Goal: Task Accomplishment & Management: Complete application form

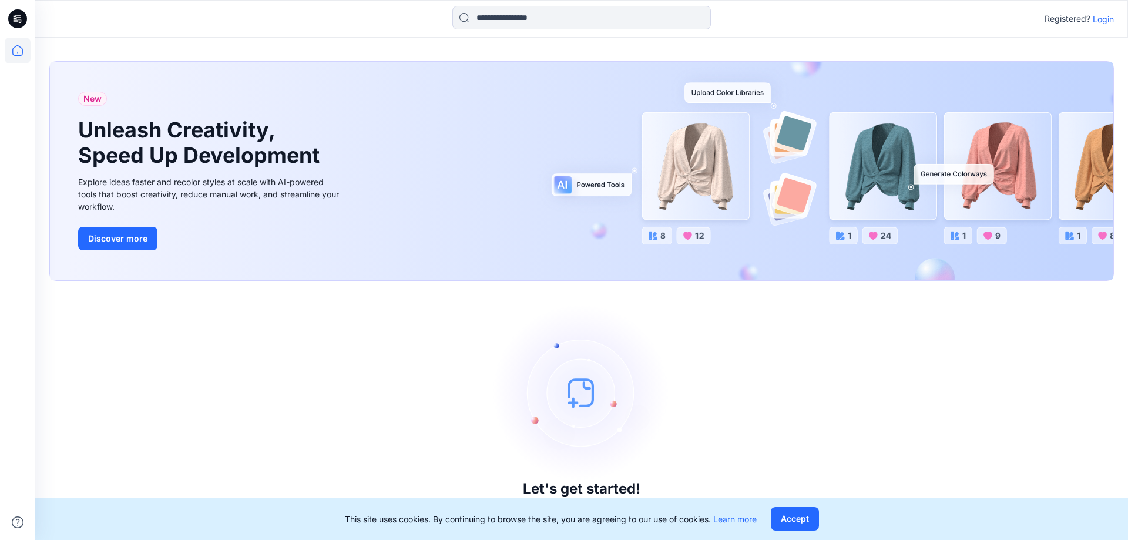
click at [1104, 19] on p "Login" at bounding box center [1103, 19] width 21 height 12
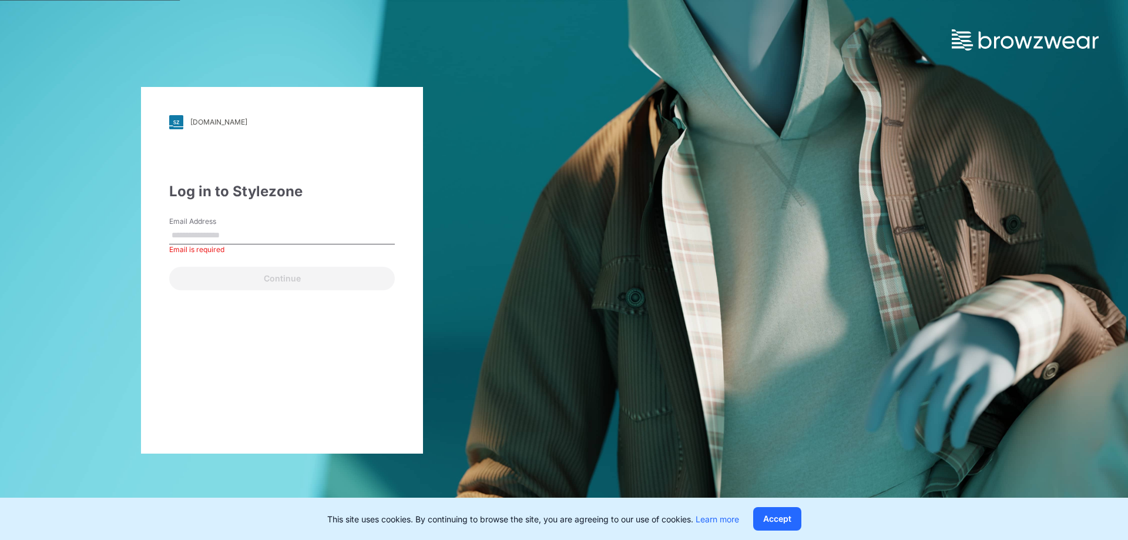
click at [198, 233] on input "Email Address" at bounding box center [282, 236] width 226 height 18
click at [216, 238] on input "Email Address" at bounding box center [282, 236] width 226 height 18
type input "**********"
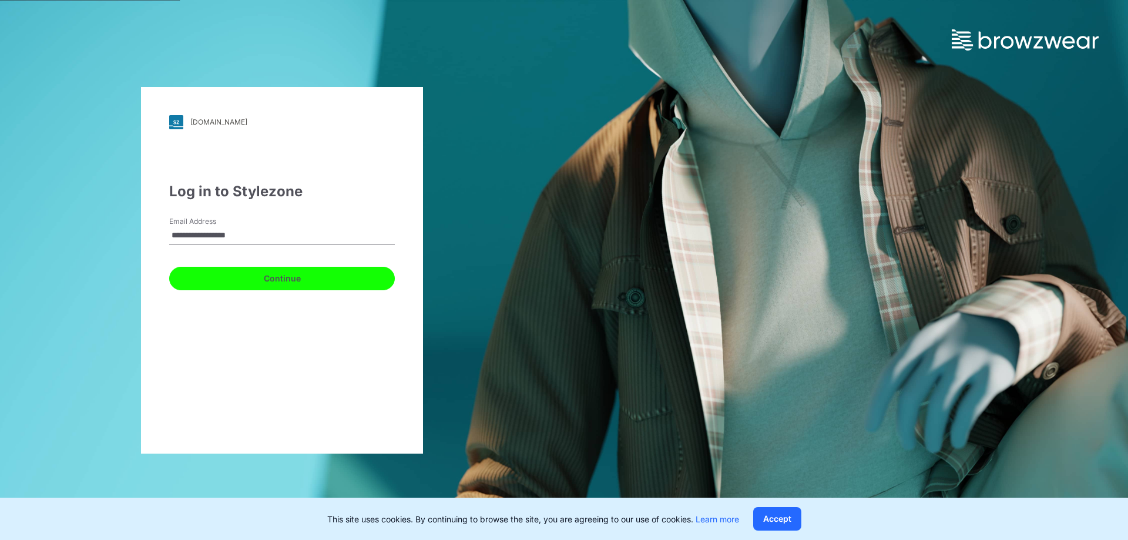
click at [282, 277] on button "Continue" at bounding box center [282, 279] width 226 height 24
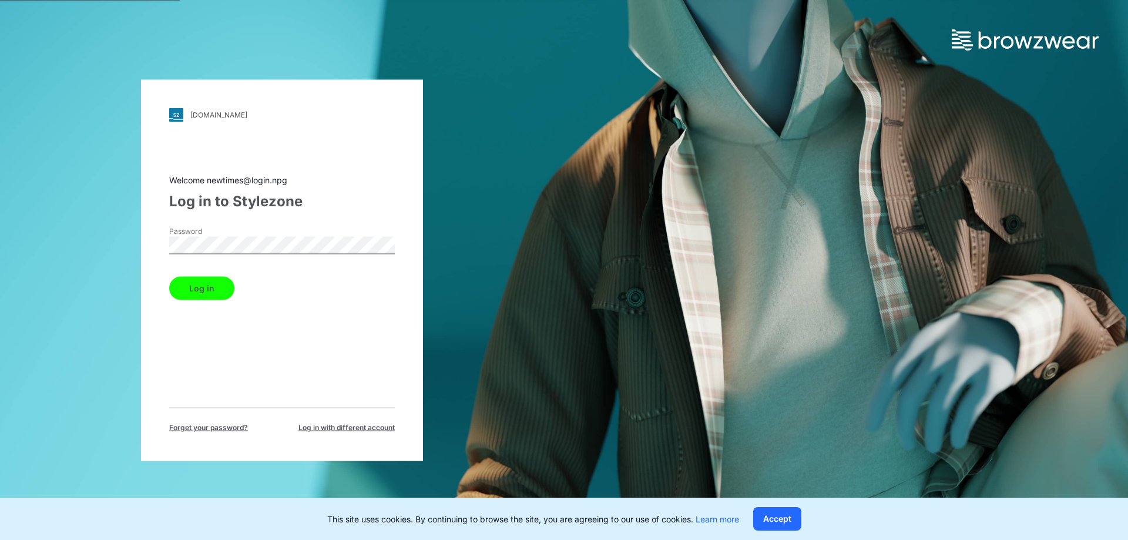
click at [202, 284] on button "Log in" at bounding box center [201, 288] width 65 height 24
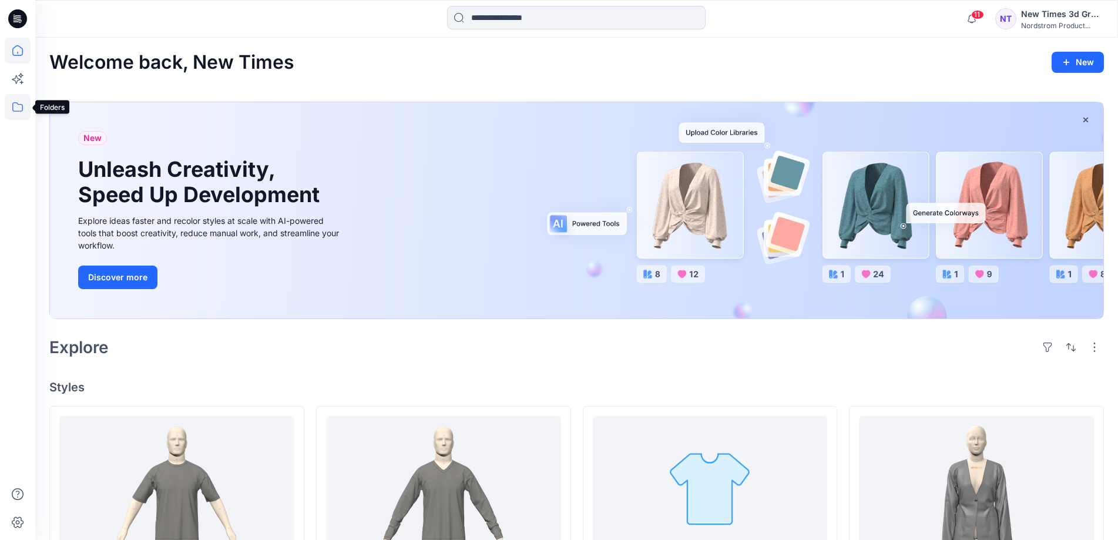
click at [21, 112] on icon at bounding box center [18, 107] width 26 height 26
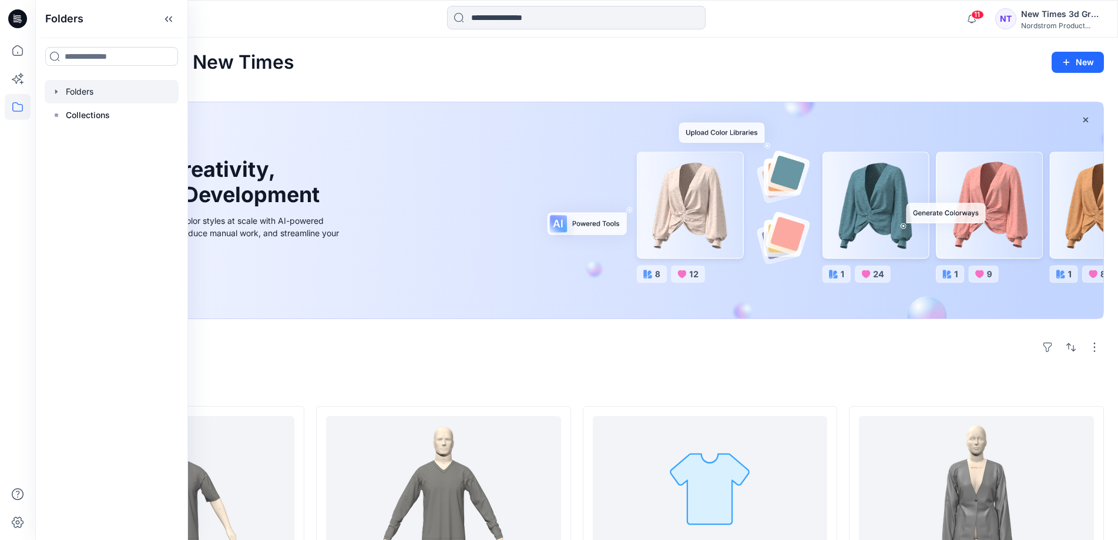
click at [98, 94] on div at bounding box center [112, 92] width 134 height 24
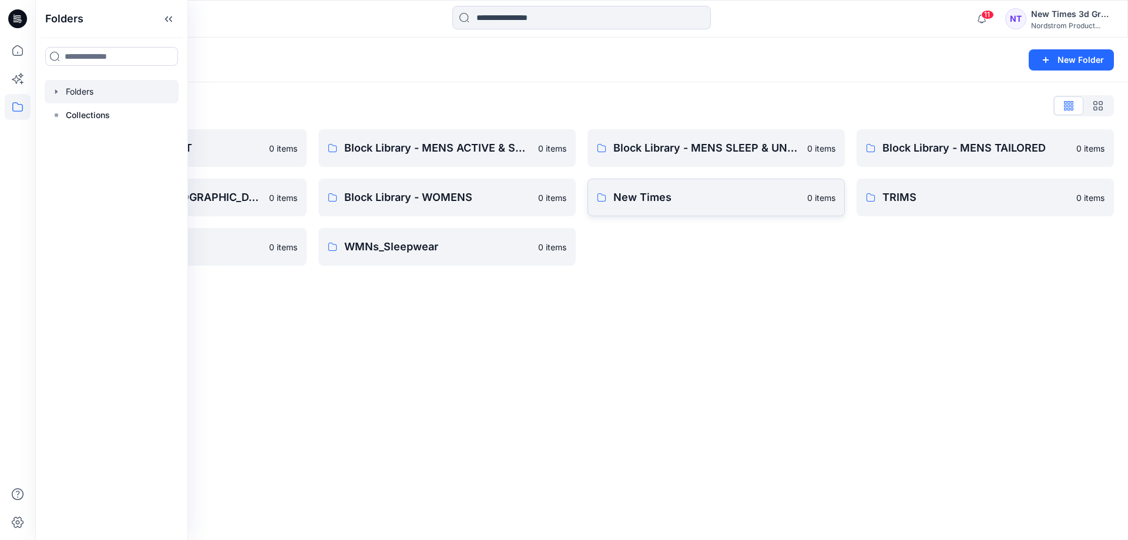
click at [658, 197] on p "New Times" at bounding box center [707, 197] width 187 height 16
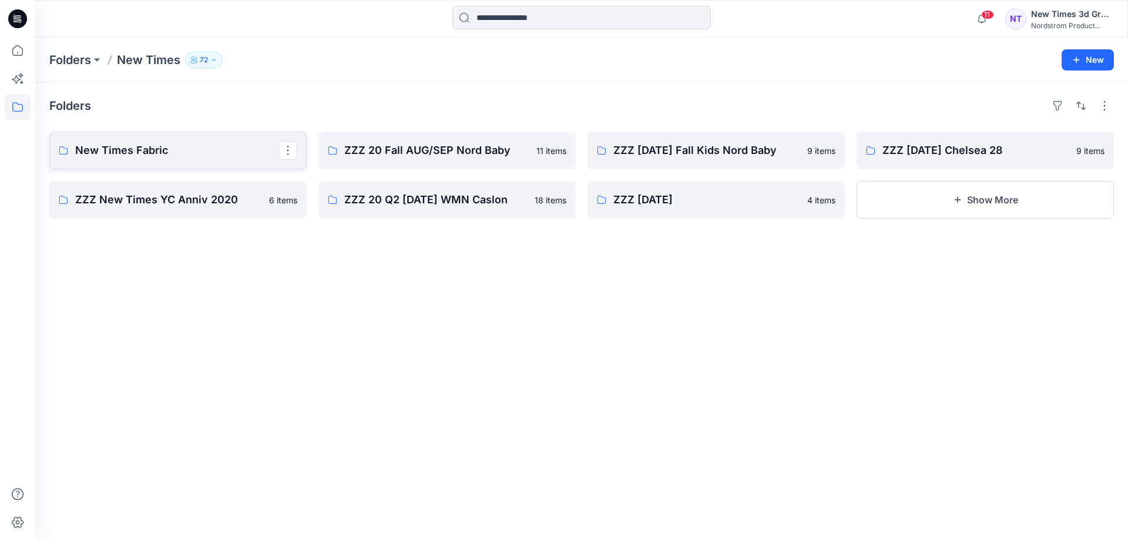
click at [163, 155] on p "New Times Fabric" at bounding box center [176, 150] width 203 height 16
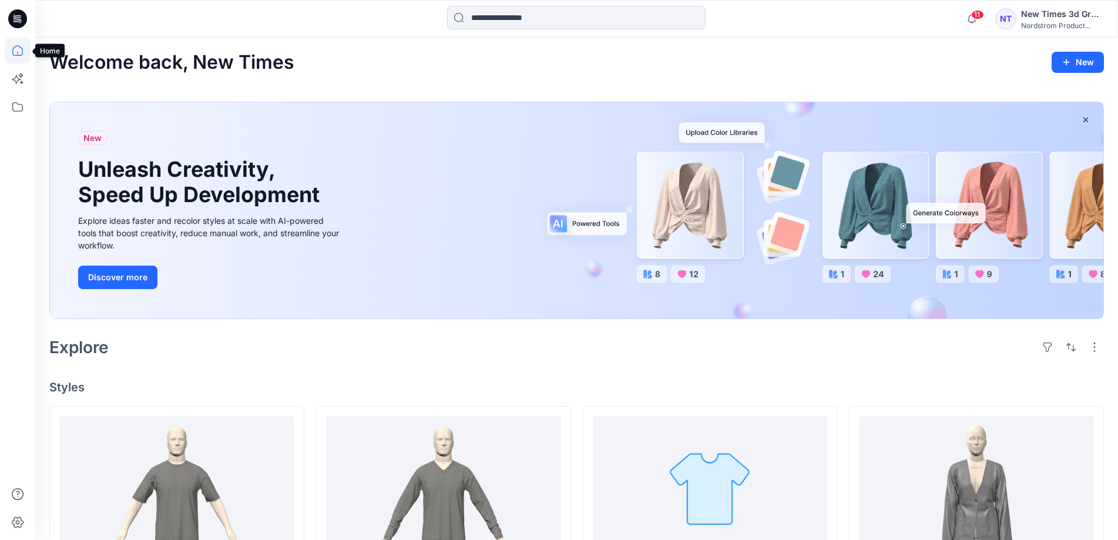
click at [11, 51] on icon at bounding box center [18, 51] width 26 height 26
click at [15, 106] on icon at bounding box center [18, 107] width 26 height 26
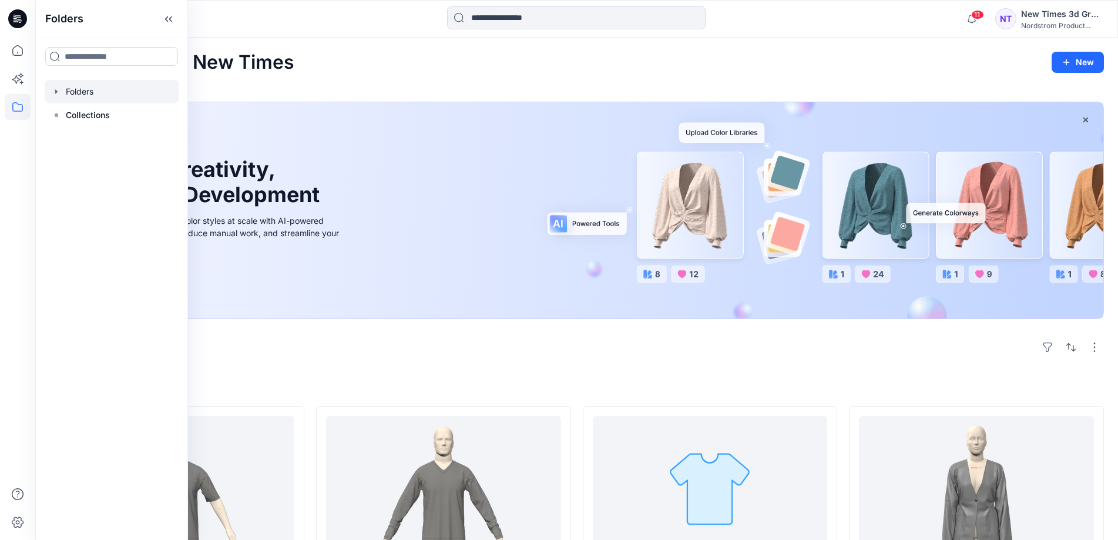
click at [86, 92] on div at bounding box center [112, 92] width 134 height 24
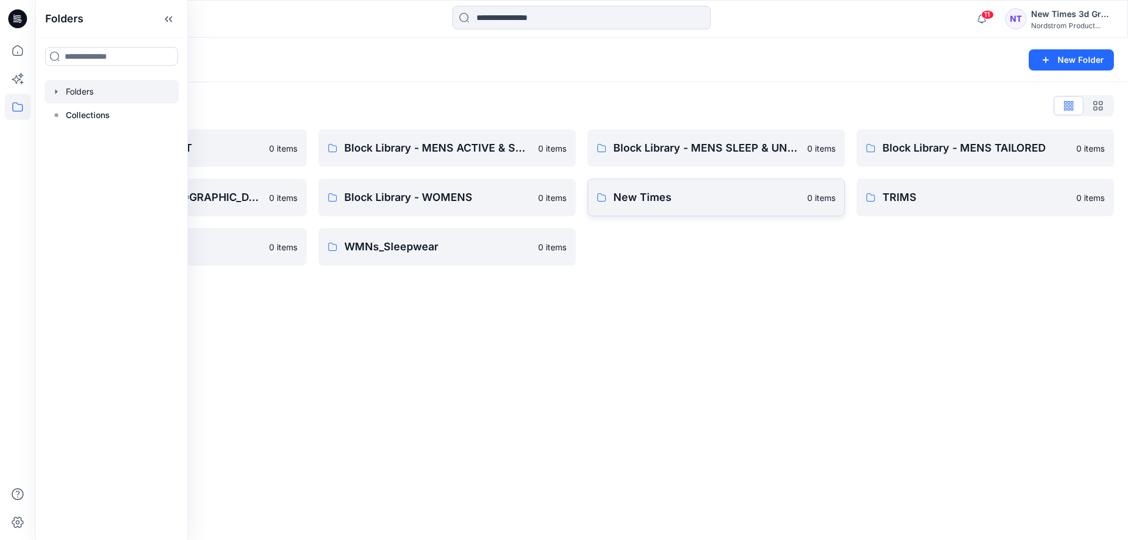
click at [661, 205] on p "New Times" at bounding box center [707, 197] width 187 height 16
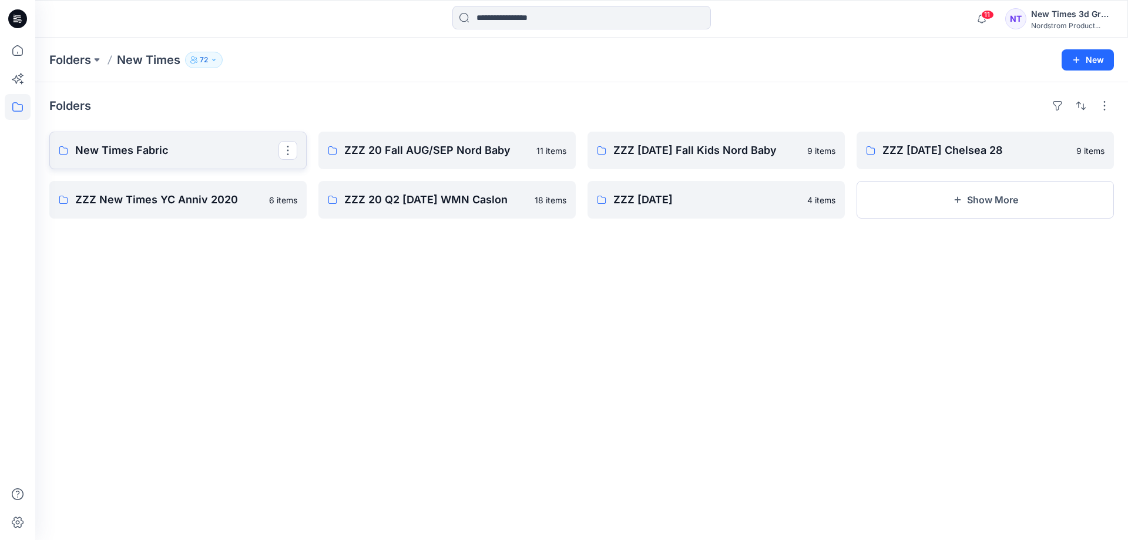
click at [131, 146] on p "New Times Fabric" at bounding box center [176, 150] width 203 height 16
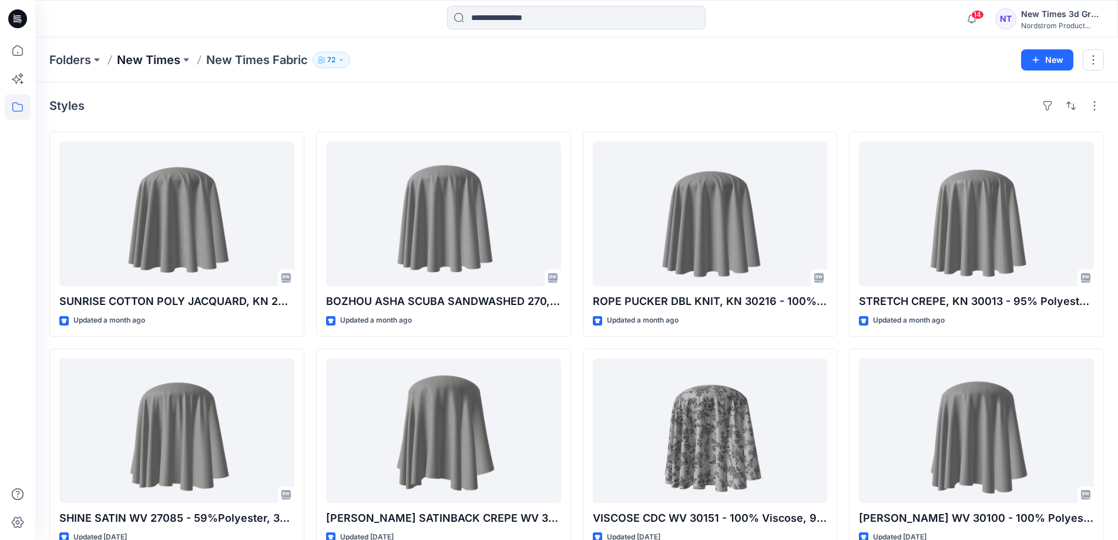
click at [168, 58] on p "New Times" at bounding box center [148, 60] width 63 height 16
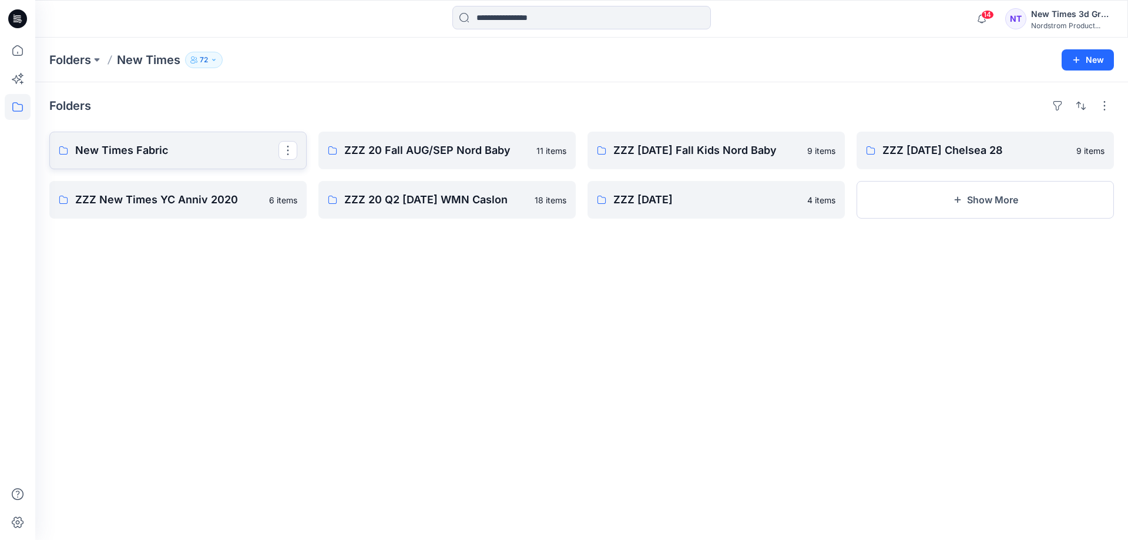
click at [133, 150] on p "New Times Fabric" at bounding box center [176, 150] width 203 height 16
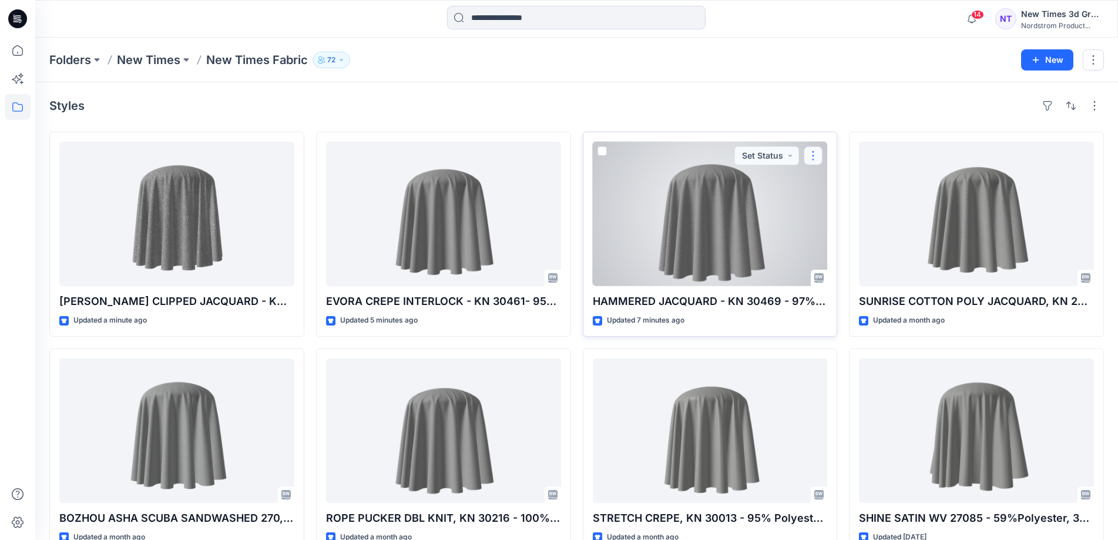
click at [815, 155] on button "button" at bounding box center [813, 155] width 19 height 19
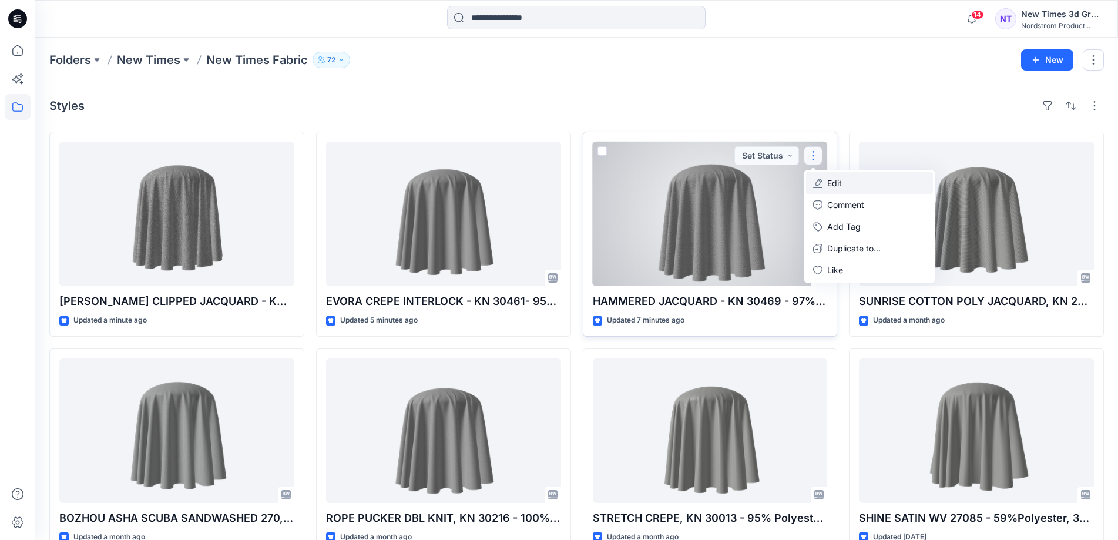
click at [837, 182] on p "Edit" at bounding box center [834, 183] width 15 height 12
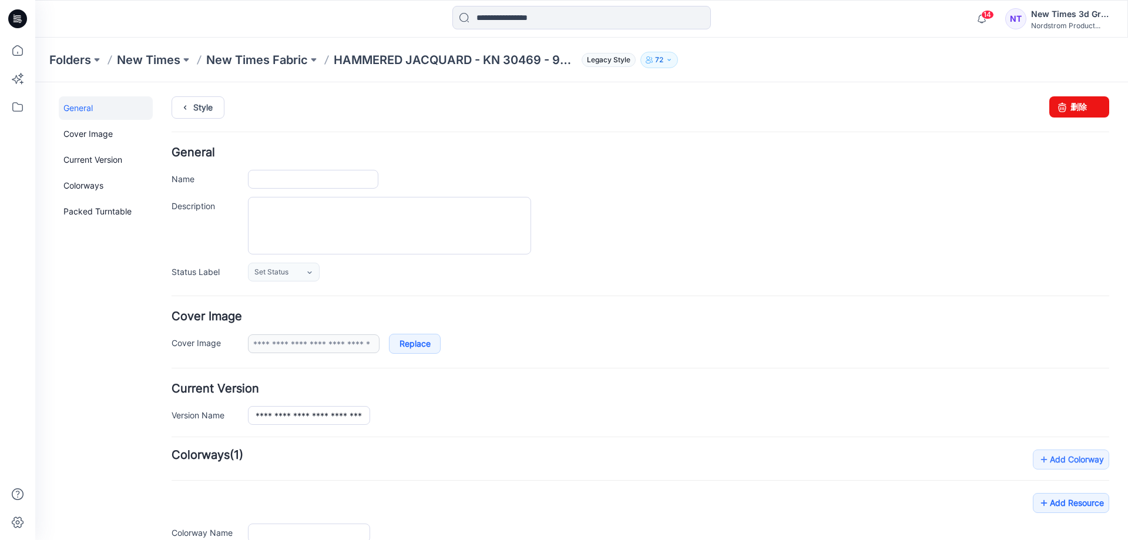
type input "**********"
drag, startPoint x: 357, startPoint y: 180, endPoint x: 451, endPoint y: 189, distance: 93.9
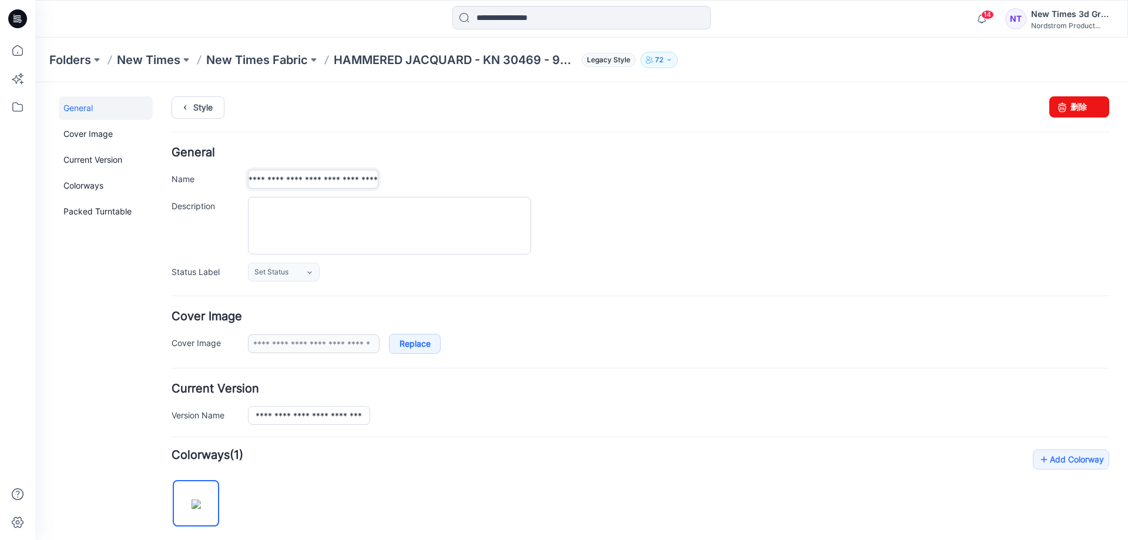
click at [451, 189] on div "**********" at bounding box center [641, 214] width 938 height 135
click at [682, 213] on div at bounding box center [679, 226] width 862 height 58
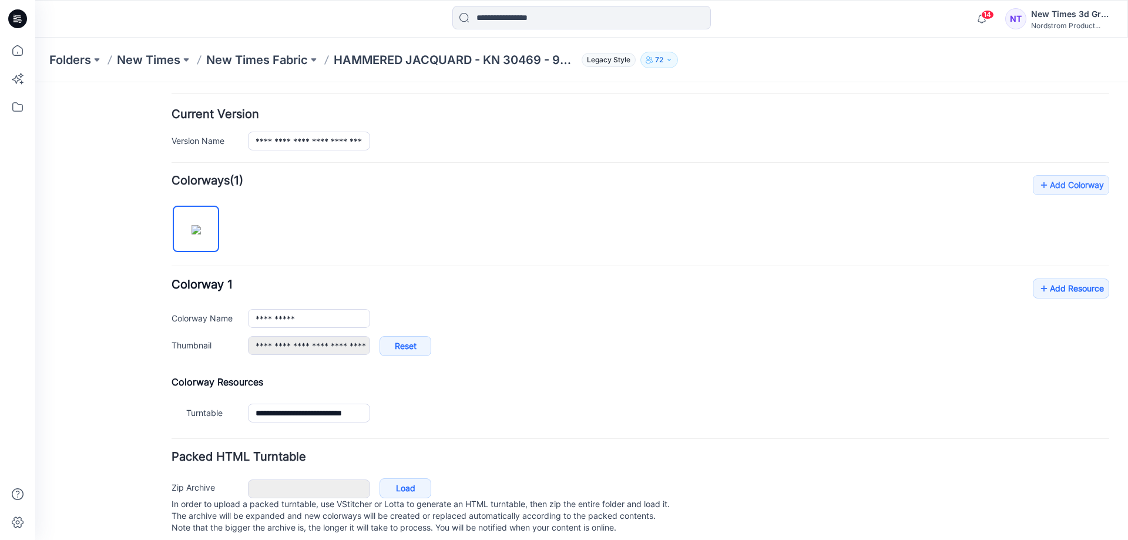
scroll to position [294, 0]
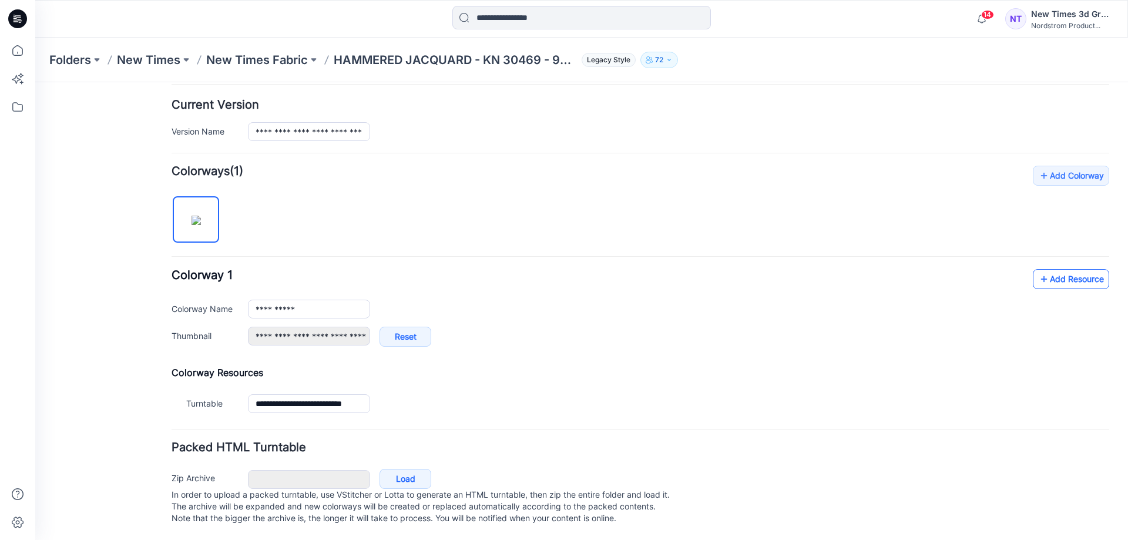
click at [1044, 270] on link "Add Resource" at bounding box center [1071, 279] width 76 height 20
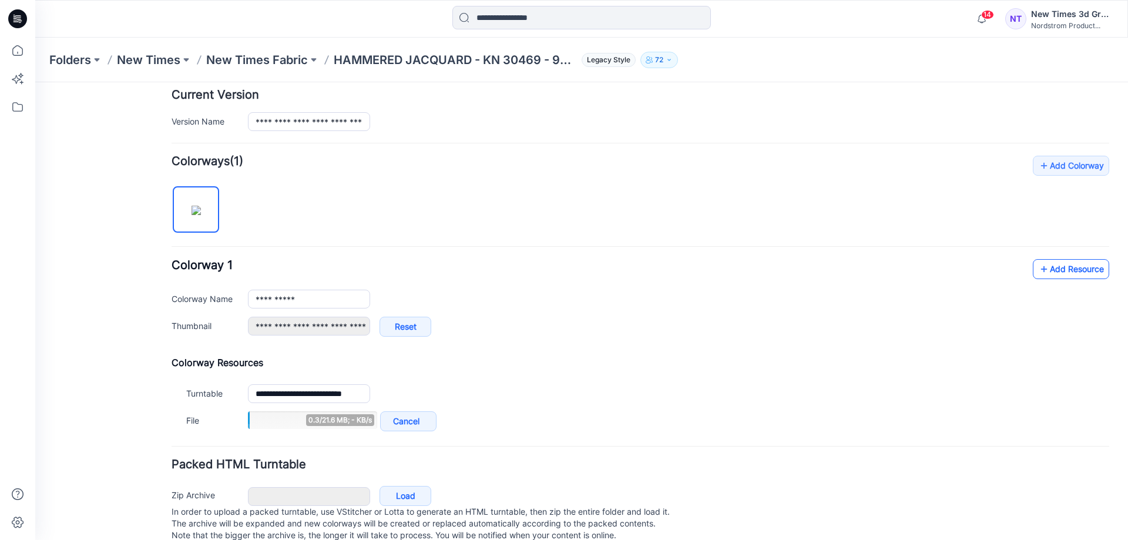
click at [1052, 272] on link "Add Resource" at bounding box center [1071, 269] width 76 height 20
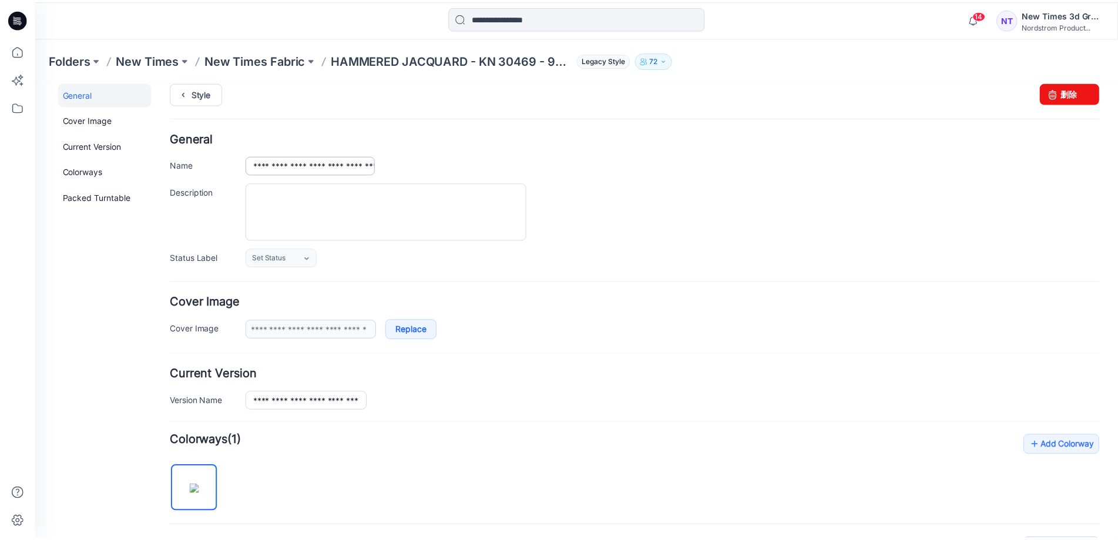
scroll to position [0, 0]
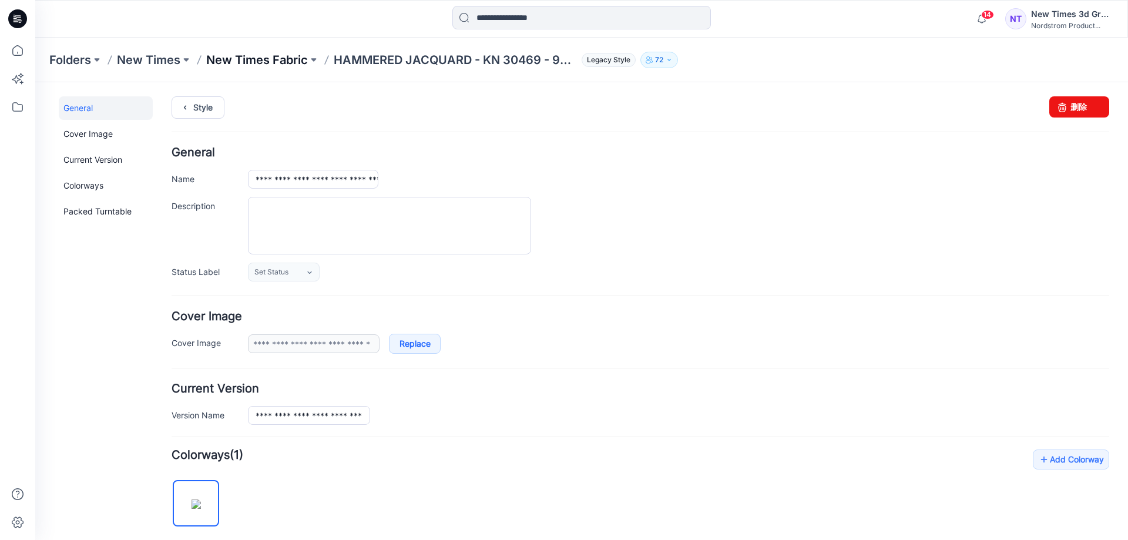
click at [263, 60] on p "New Times Fabric" at bounding box center [257, 60] width 102 height 16
click at [293, 183] on input "**********" at bounding box center [313, 179] width 130 height 19
click at [436, 172] on div "**********" at bounding box center [679, 179] width 862 height 19
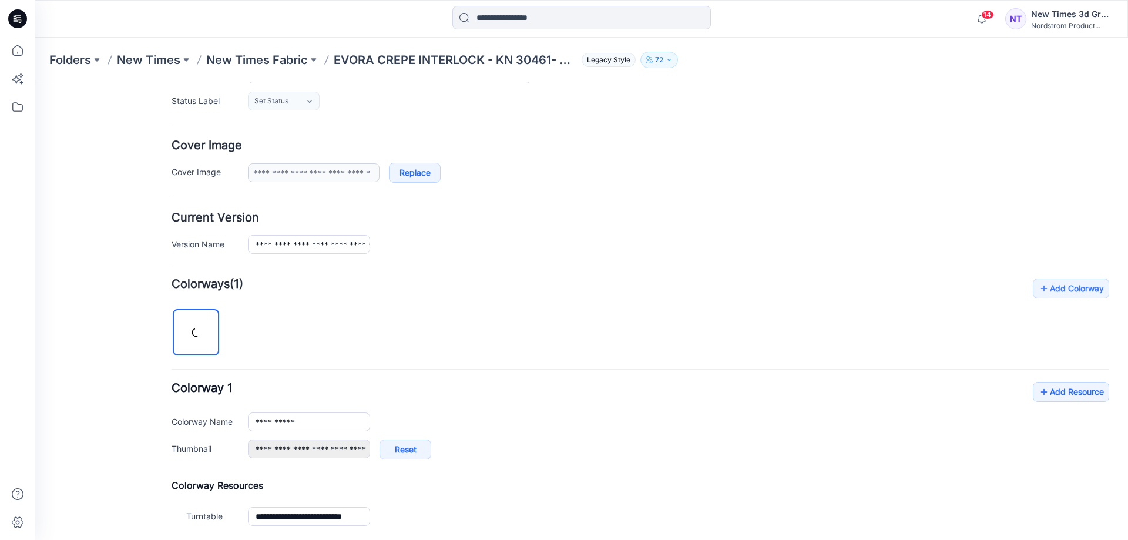
scroll to position [235, 0]
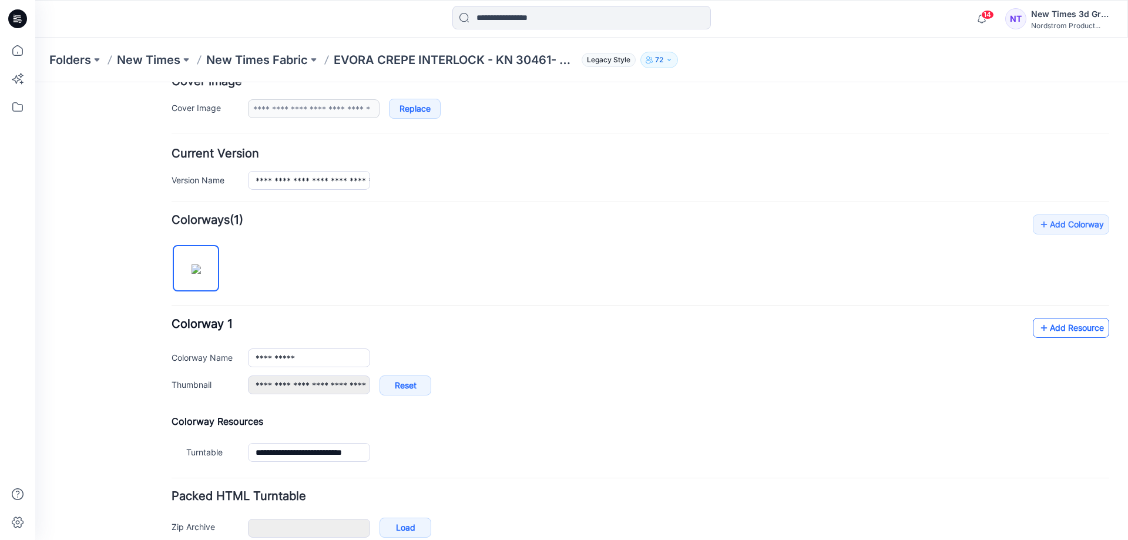
click at [1047, 329] on link "Add Resource" at bounding box center [1071, 328] width 76 height 20
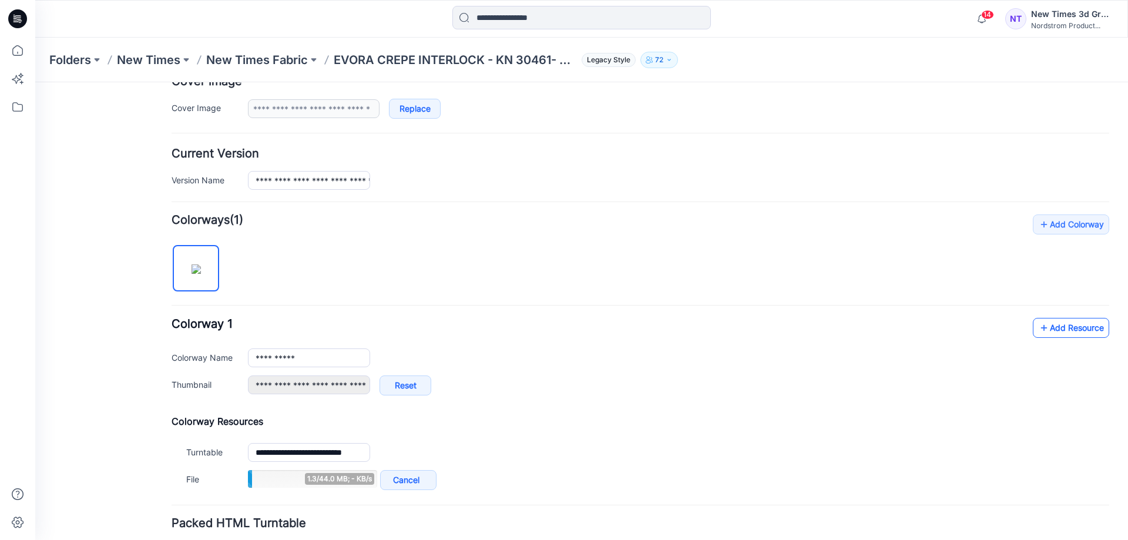
click at [1074, 331] on link "Add Resource" at bounding box center [1071, 328] width 76 height 20
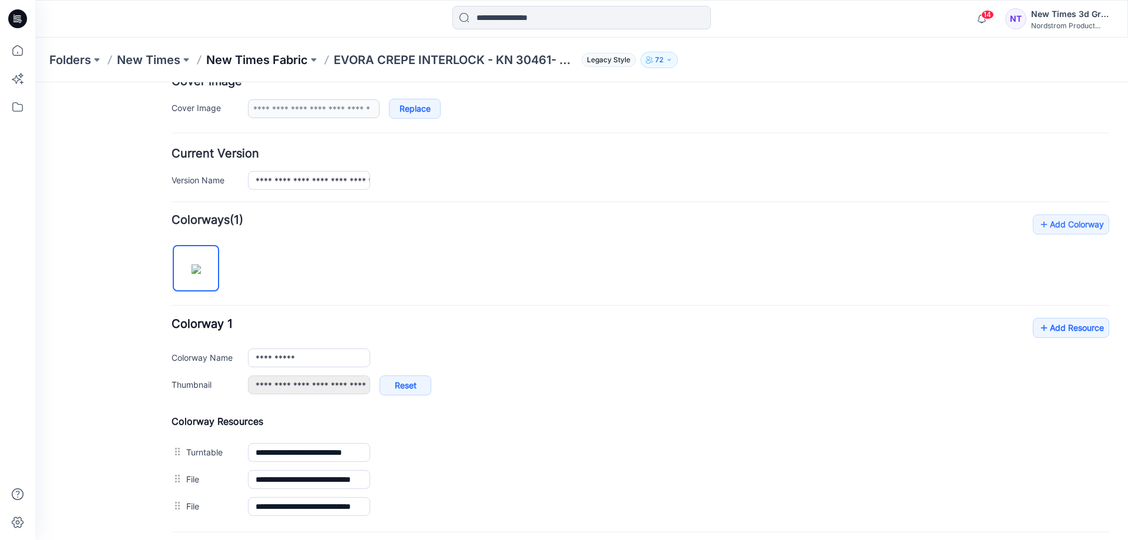
click at [263, 60] on p "New Times Fabric" at bounding box center [257, 60] width 102 height 16
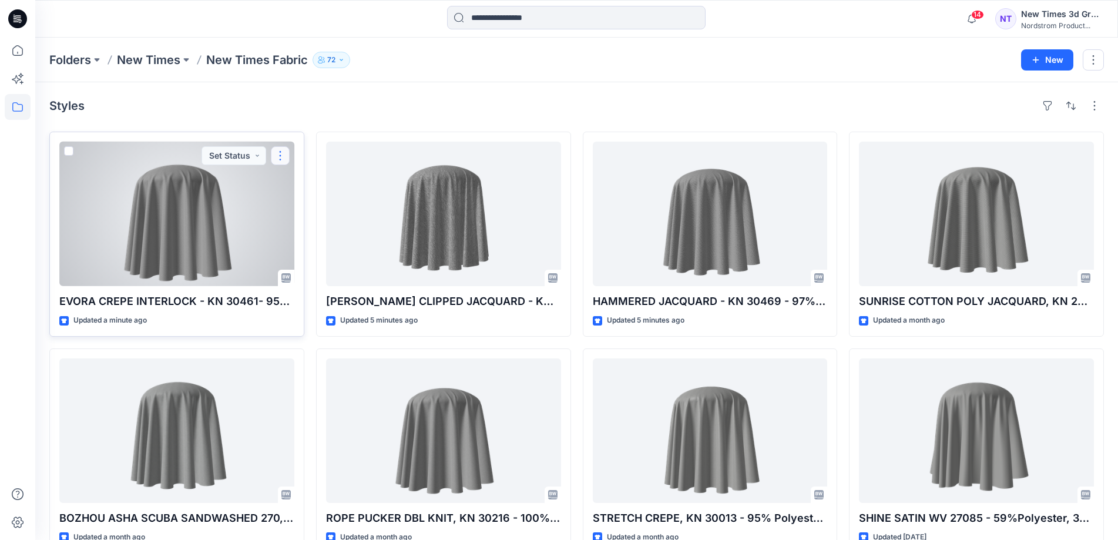
click at [277, 156] on button "button" at bounding box center [280, 155] width 19 height 19
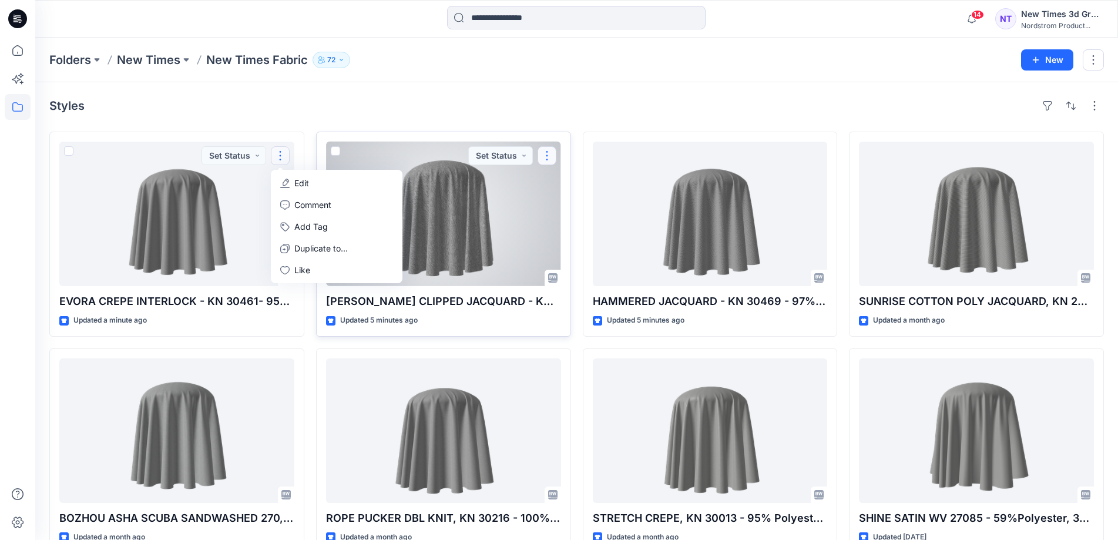
click at [549, 158] on button "button" at bounding box center [547, 155] width 19 height 19
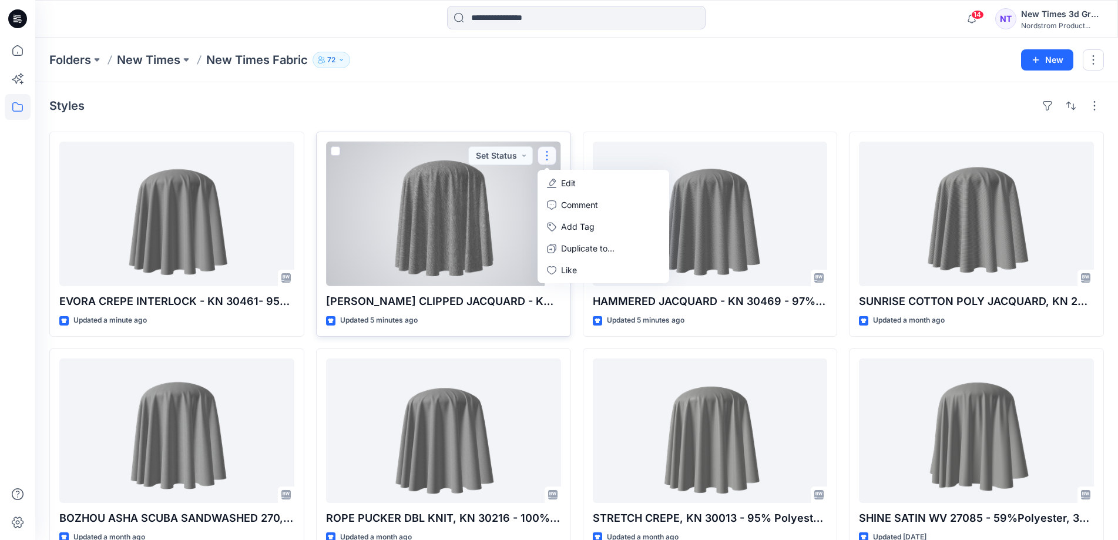
click at [565, 183] on p "Edit" at bounding box center [568, 183] width 15 height 12
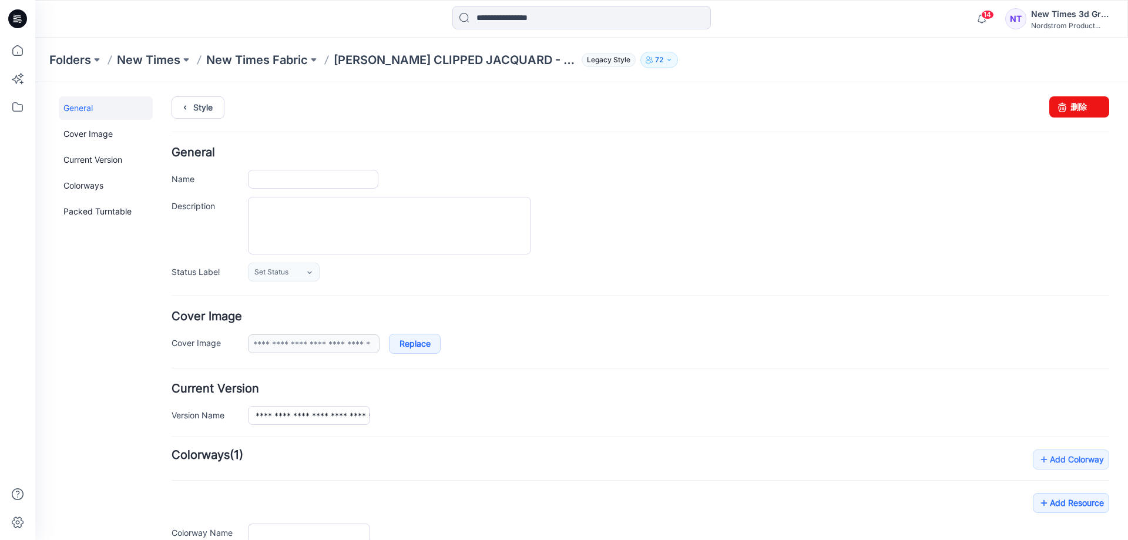
type input "**********"
drag, startPoint x: 344, startPoint y: 180, endPoint x: 381, endPoint y: 177, distance: 37.7
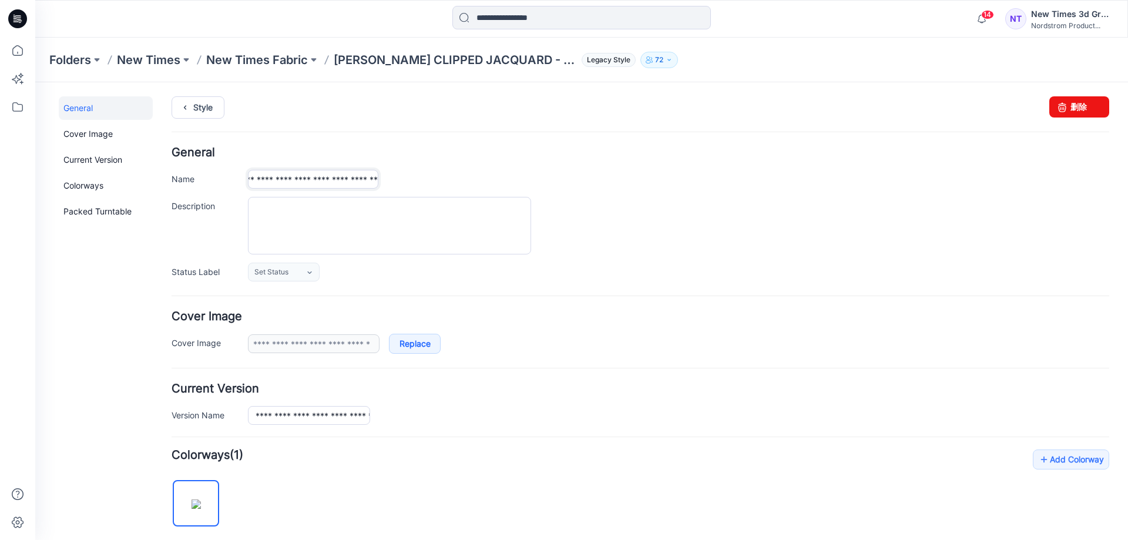
click at [383, 180] on div "**********" at bounding box center [679, 179] width 862 height 19
click at [307, 178] on input "**********" at bounding box center [313, 179] width 130 height 19
click at [686, 235] on div at bounding box center [679, 226] width 862 height 58
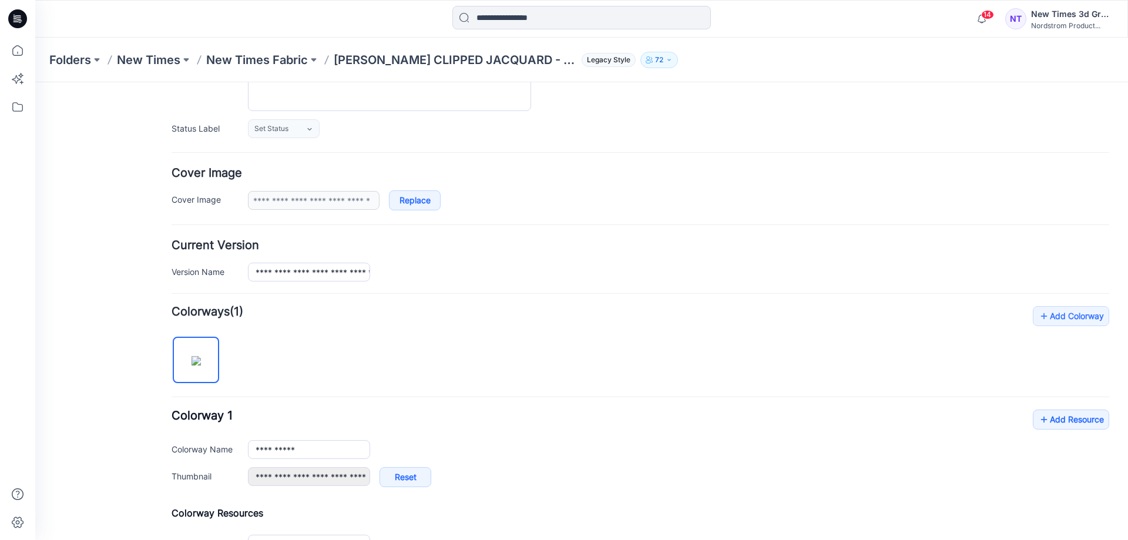
scroll to position [235, 0]
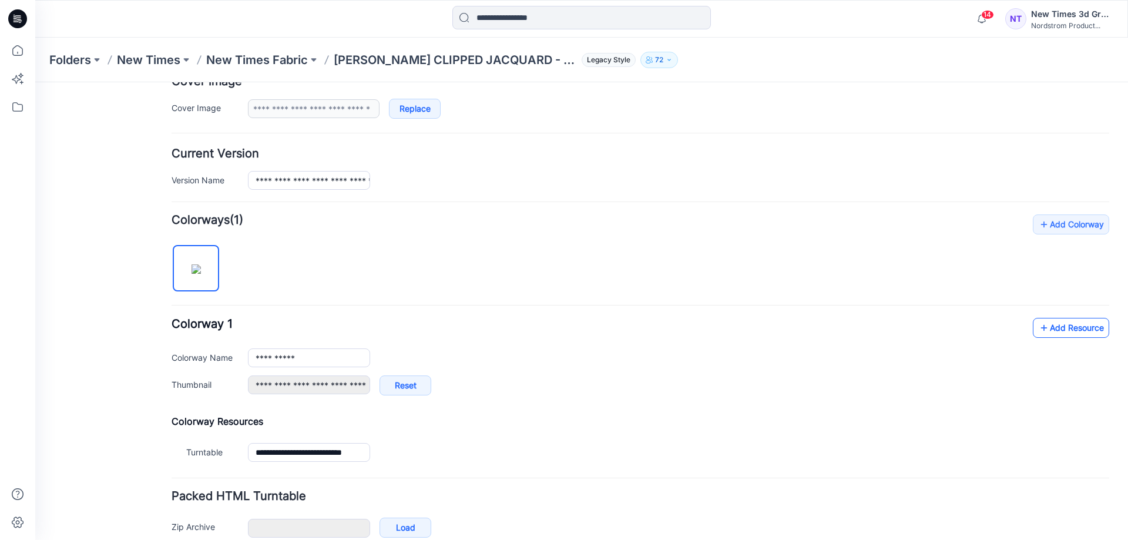
click at [1054, 329] on link "Add Resource" at bounding box center [1071, 328] width 76 height 20
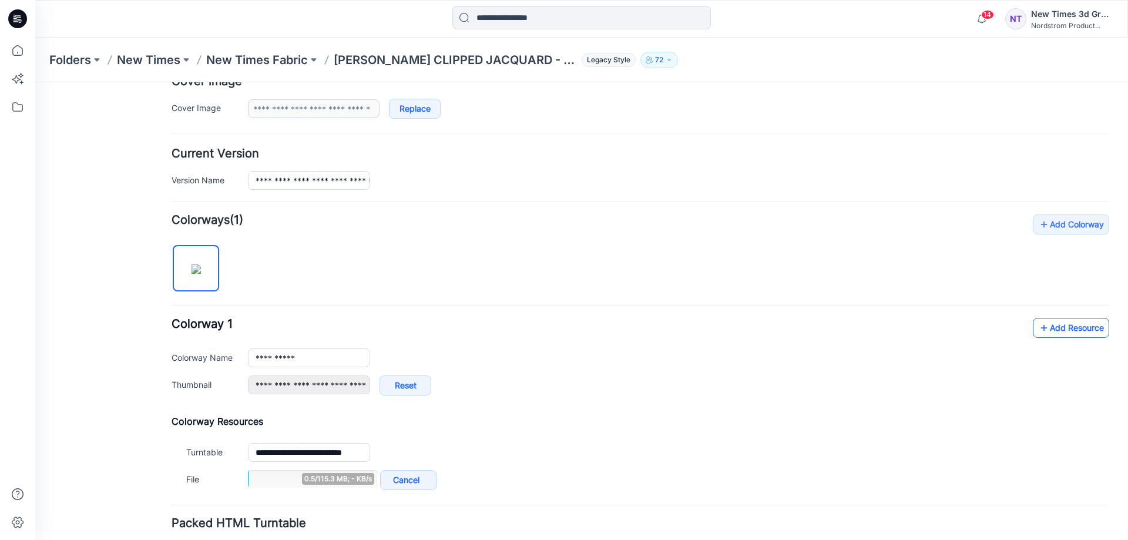
click at [1055, 330] on link "Add Resource" at bounding box center [1071, 328] width 76 height 20
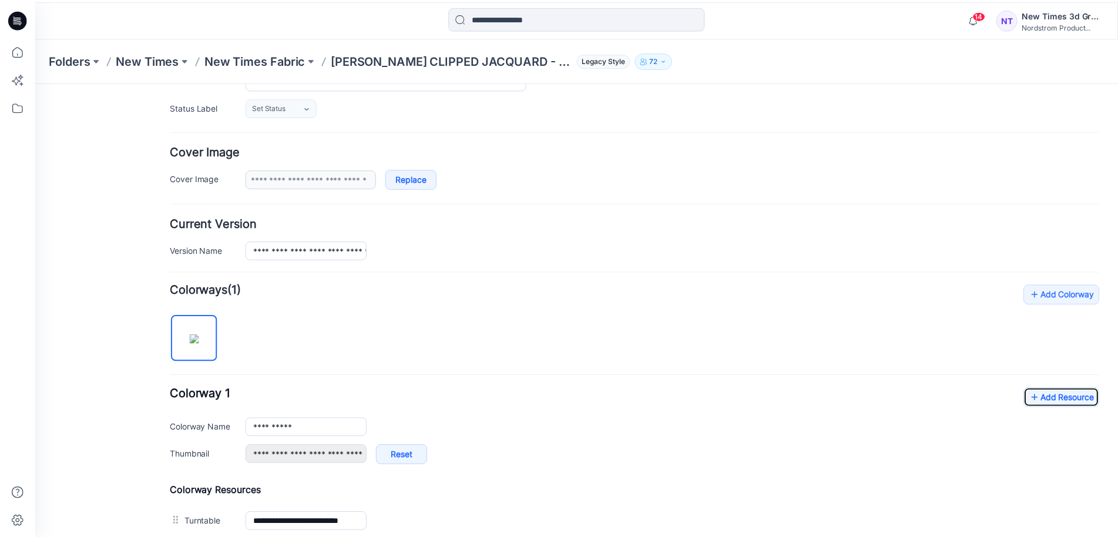
scroll to position [115, 0]
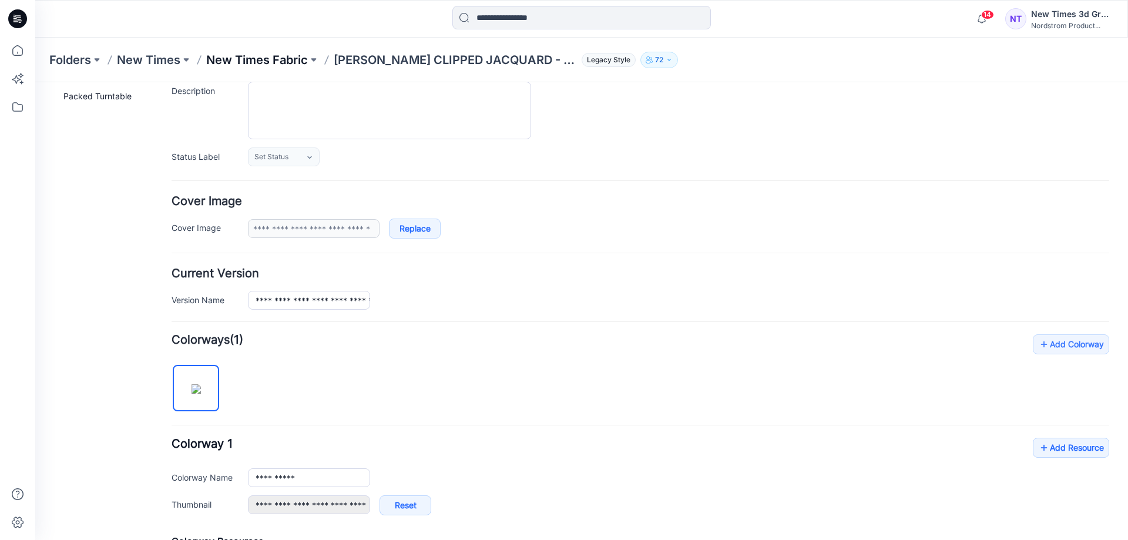
click at [242, 59] on p "New Times Fabric" at bounding box center [257, 60] width 102 height 16
